Goal: Task Accomplishment & Management: Use online tool/utility

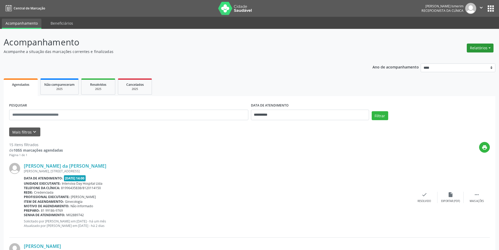
click at [485, 48] on button "Relatórios" at bounding box center [480, 47] width 27 height 9
click at [465, 56] on link "Agendamentos" at bounding box center [465, 59] width 56 height 7
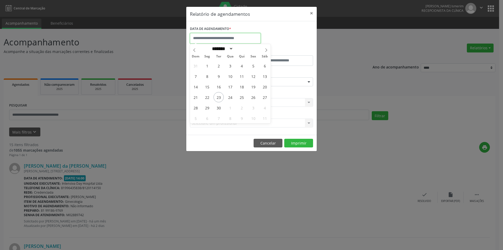
click at [209, 38] on input "text" at bounding box center [225, 38] width 71 height 10
click at [229, 96] on span "24" at bounding box center [230, 97] width 10 height 10
type input "**********"
click at [229, 96] on span "24" at bounding box center [230, 97] width 10 height 10
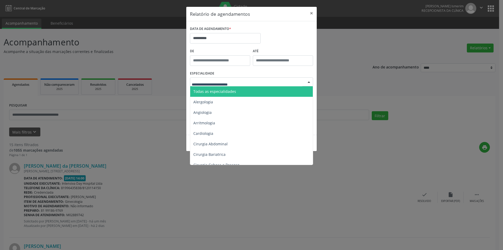
click at [302, 83] on div at bounding box center [251, 81] width 123 height 9
click at [221, 90] on span "Todas as especialidades" at bounding box center [214, 91] width 43 height 5
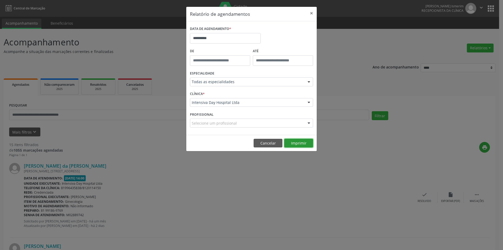
click at [294, 144] on button "Imprimir" at bounding box center [298, 143] width 29 height 9
click at [312, 13] on button "×" at bounding box center [311, 13] width 10 height 13
